Goal: Find specific page/section: Find specific page/section

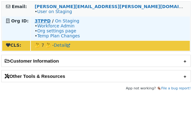
click at [45, 21] on strong "3TPPD" at bounding box center [43, 20] width 16 height 5
